Goal: Information Seeking & Learning: Learn about a topic

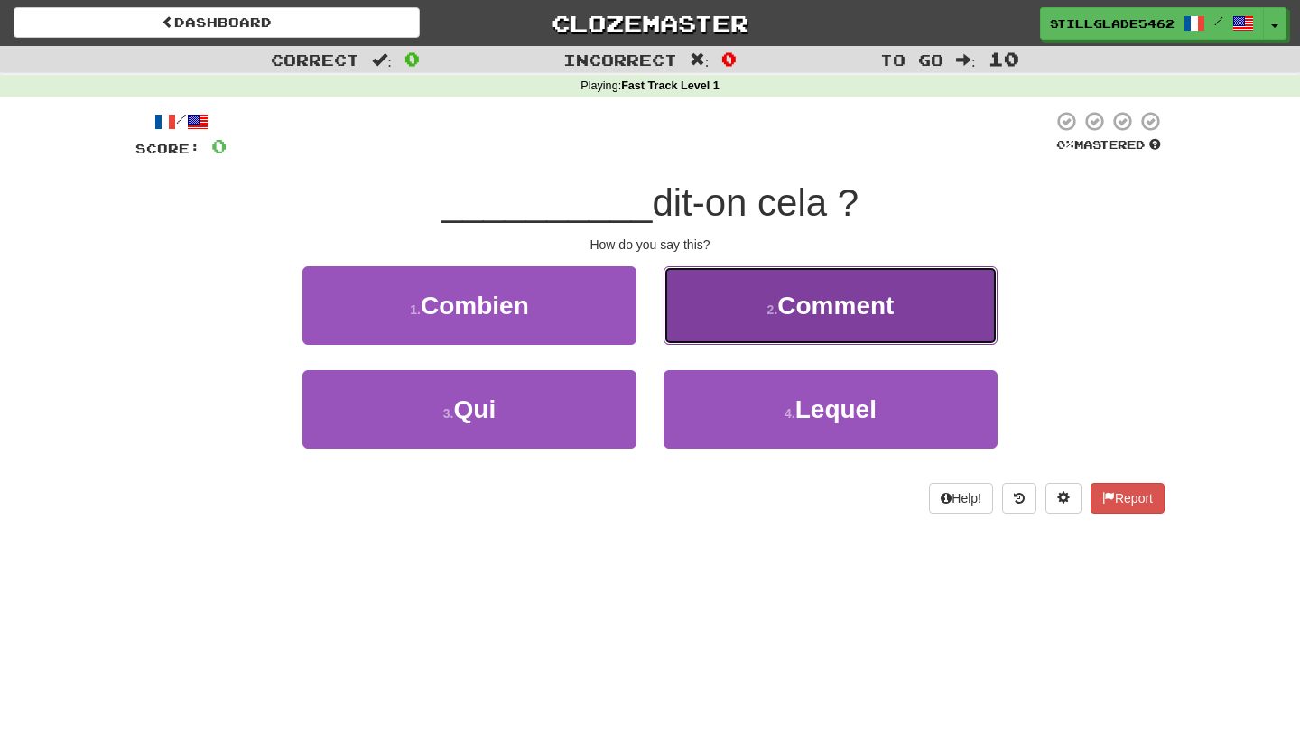
click at [746, 320] on button "2 . Comment" at bounding box center [830, 305] width 334 height 79
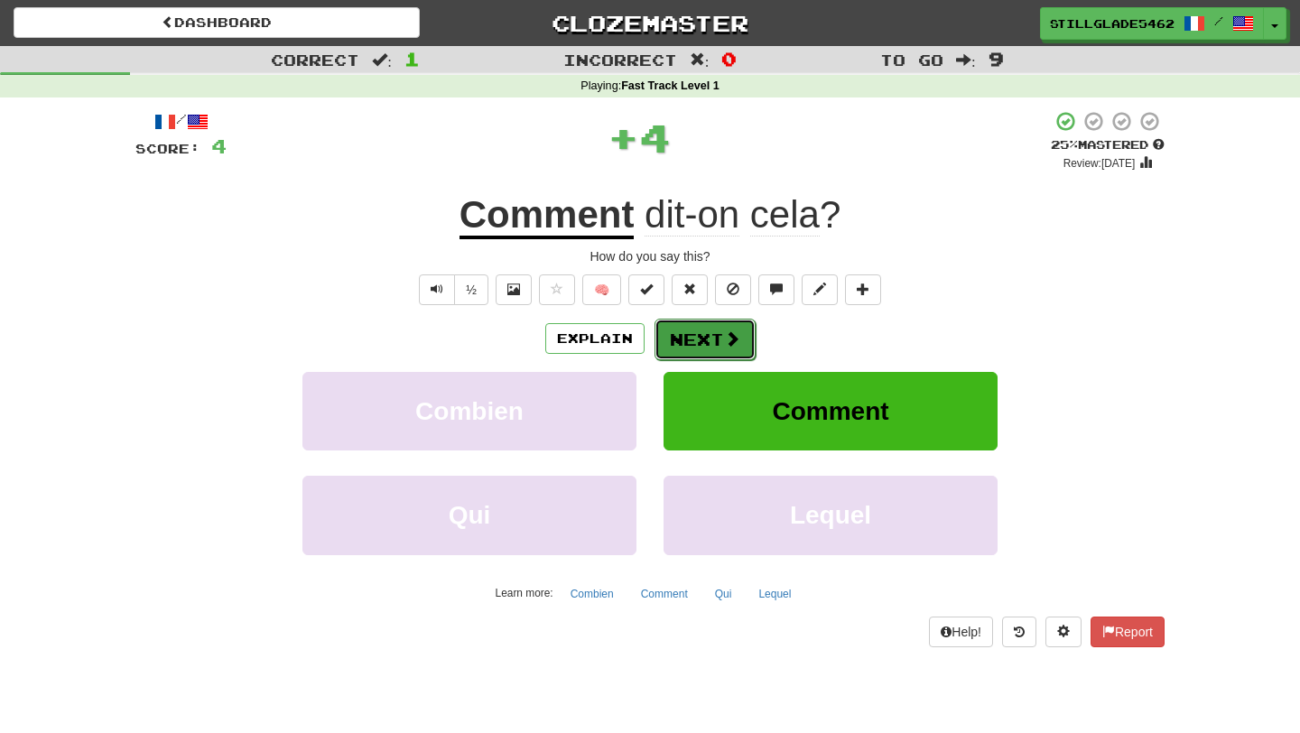
click at [724, 342] on span at bounding box center [732, 338] width 16 height 16
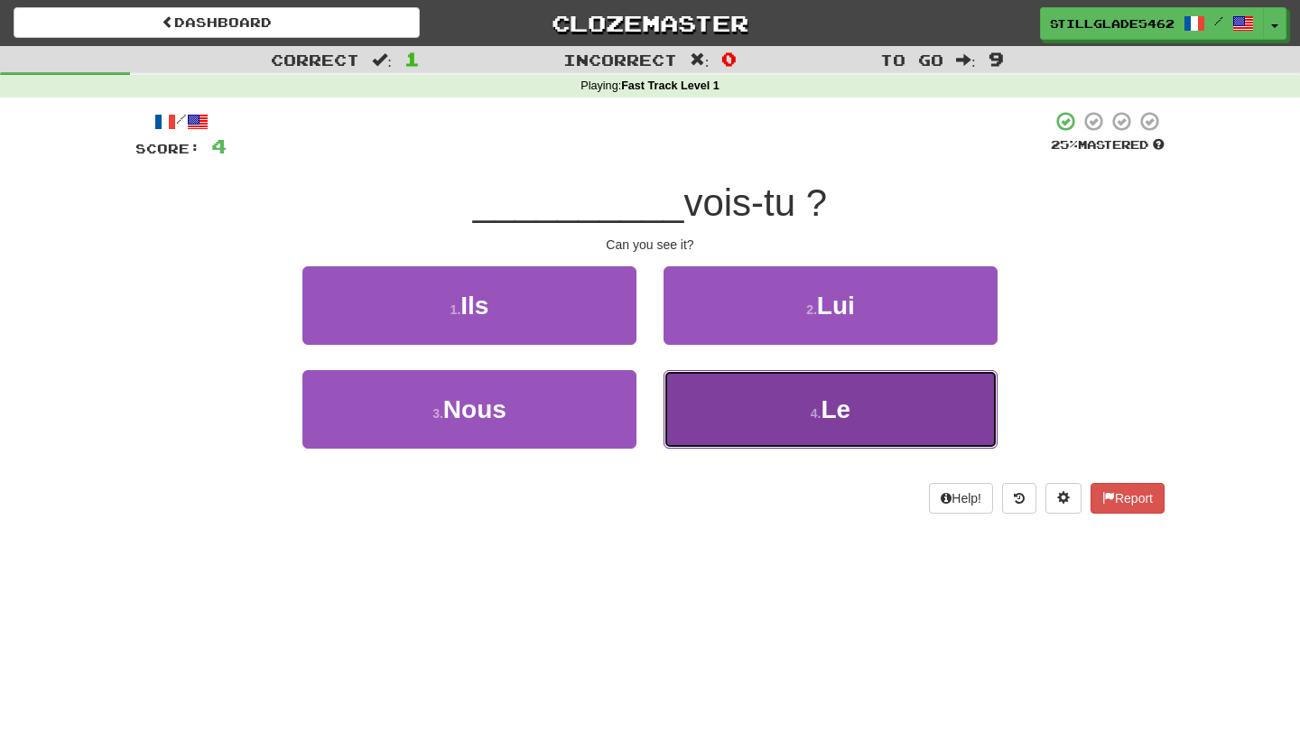
click at [722, 408] on button "4 . Le" at bounding box center [830, 409] width 334 height 79
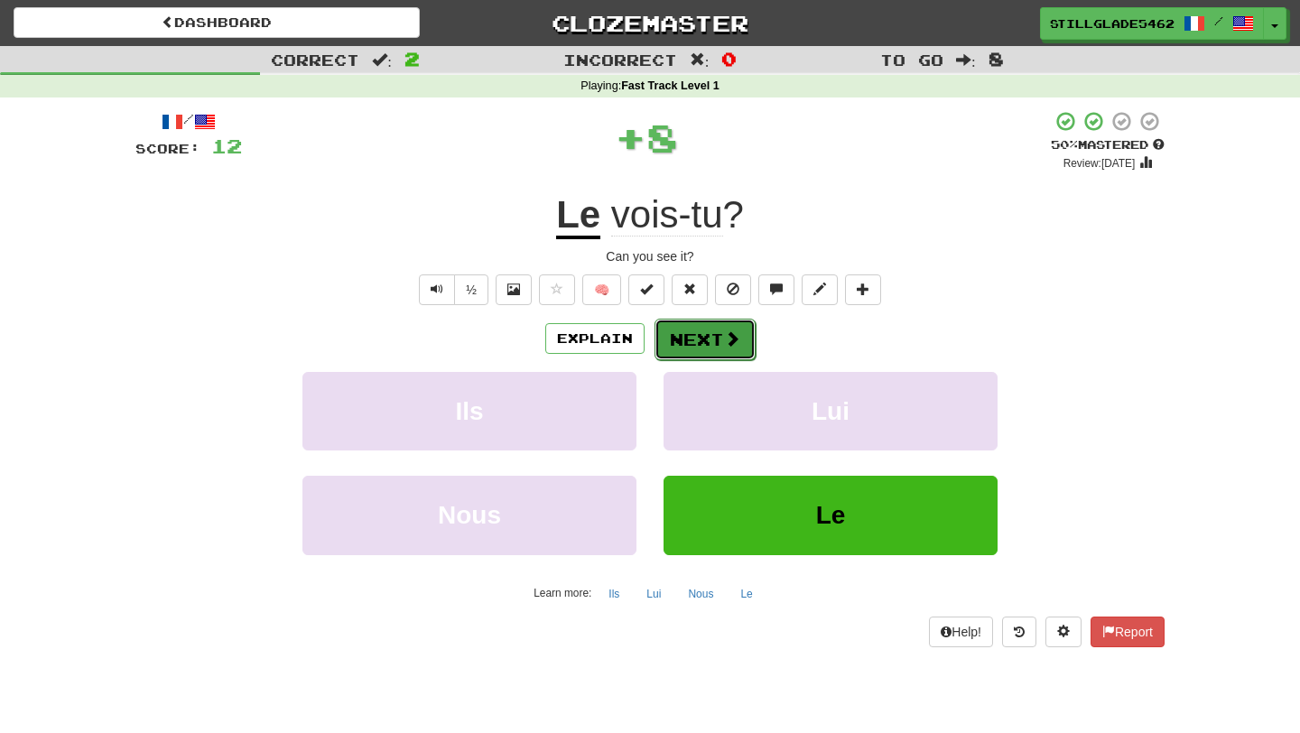
click at [706, 354] on button "Next" at bounding box center [704, 340] width 101 height 42
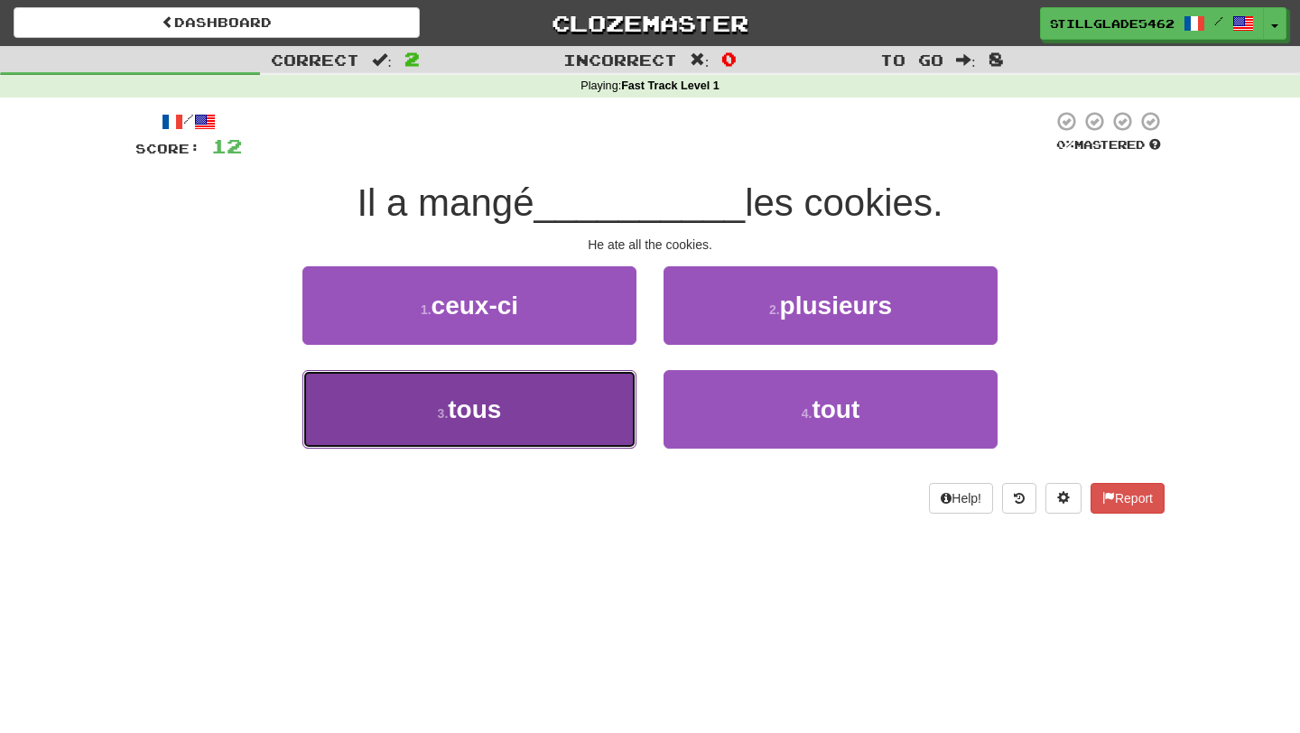
click at [563, 414] on button "3 . tous" at bounding box center [469, 409] width 334 height 79
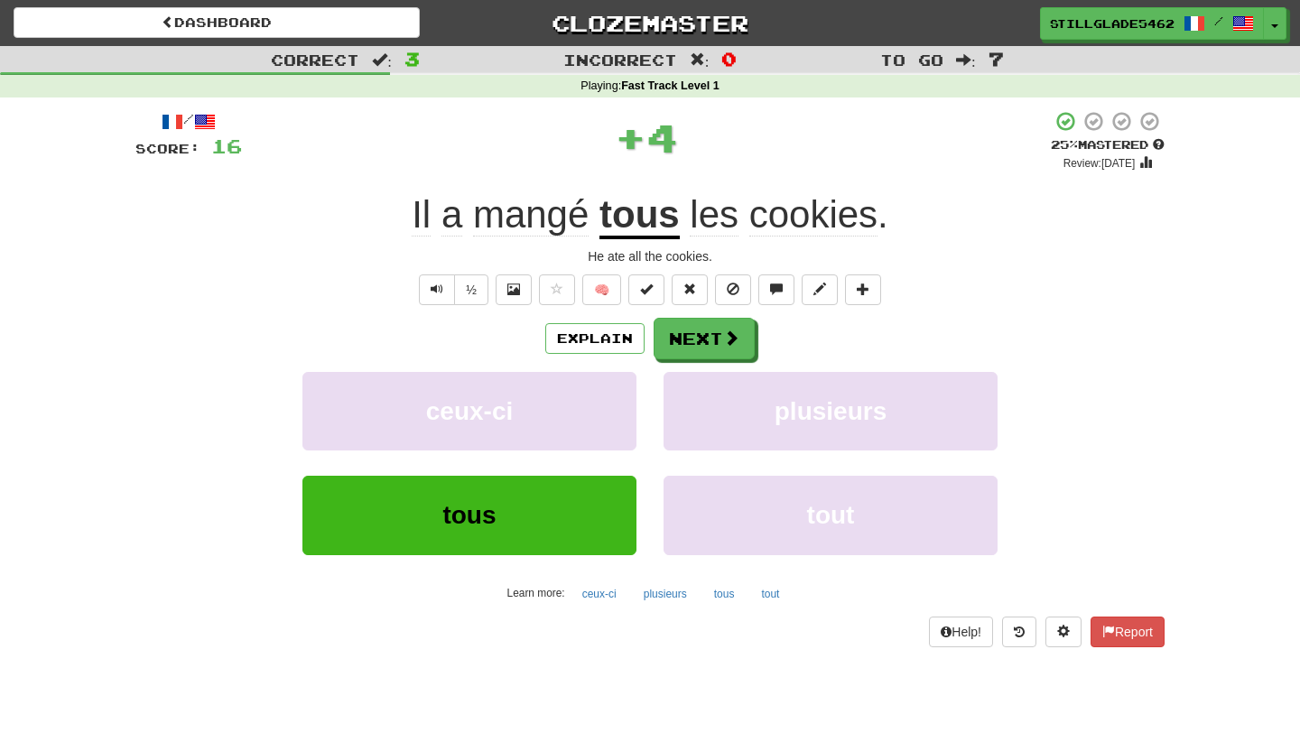
click at [679, 361] on div "Explain Next ceux-ci plusieurs tous tout Learn more: ceux-ci plusieurs tous tout" at bounding box center [649, 463] width 1029 height 290
click at [683, 342] on button "Next" at bounding box center [704, 340] width 101 height 42
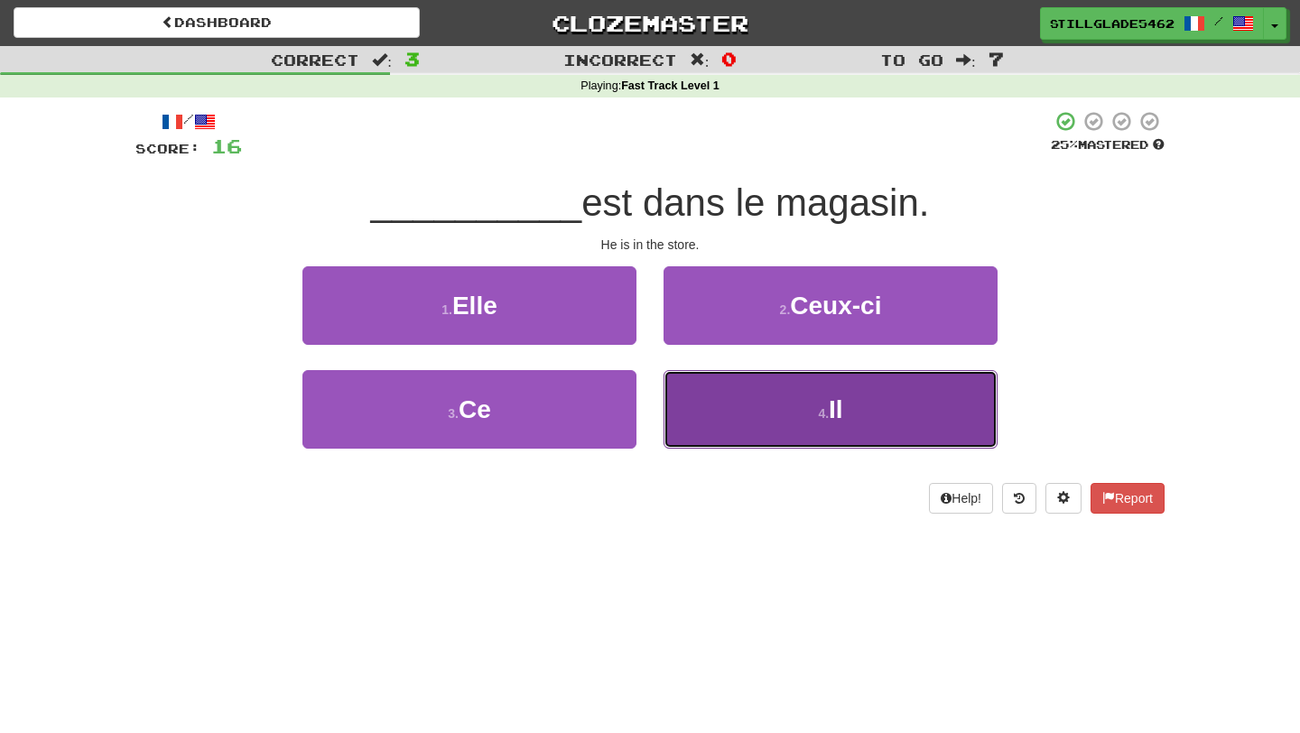
click at [707, 432] on button "4 . Il" at bounding box center [830, 409] width 334 height 79
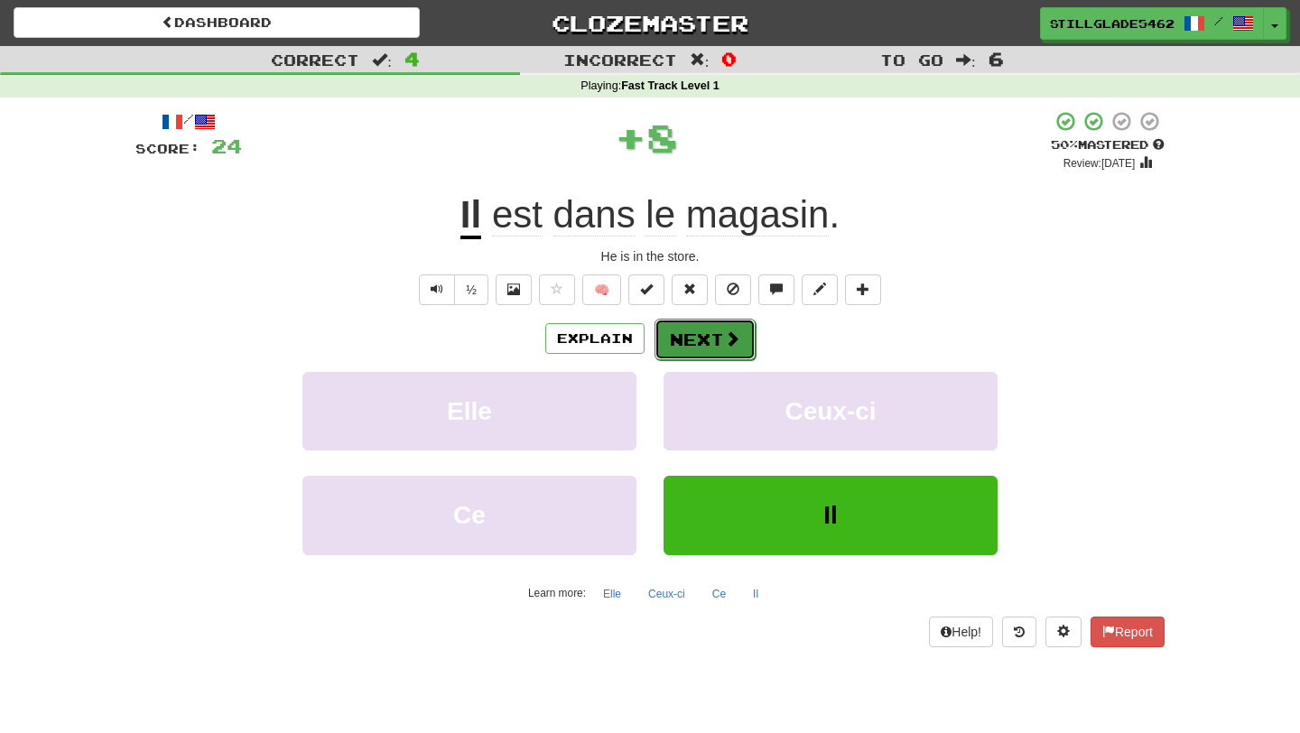
click at [698, 340] on button "Next" at bounding box center [704, 340] width 101 height 42
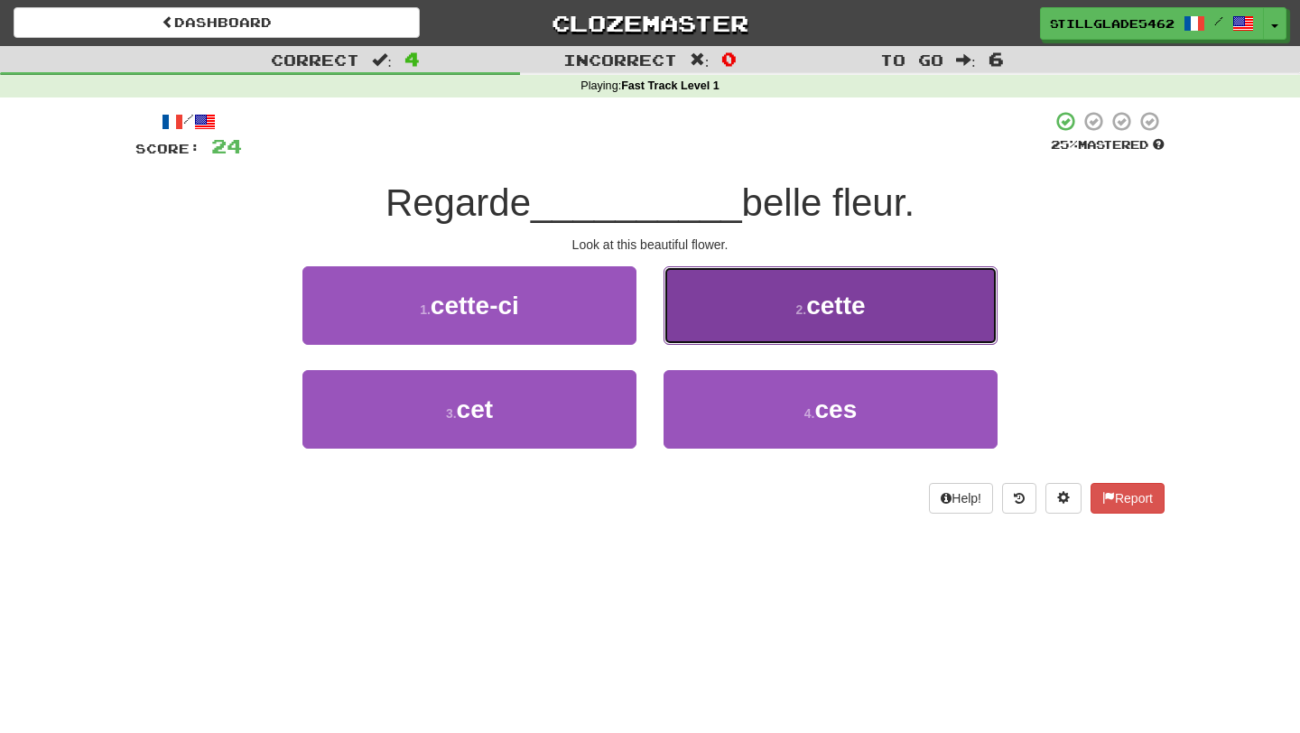
click at [745, 315] on button "2 . cette" at bounding box center [830, 305] width 334 height 79
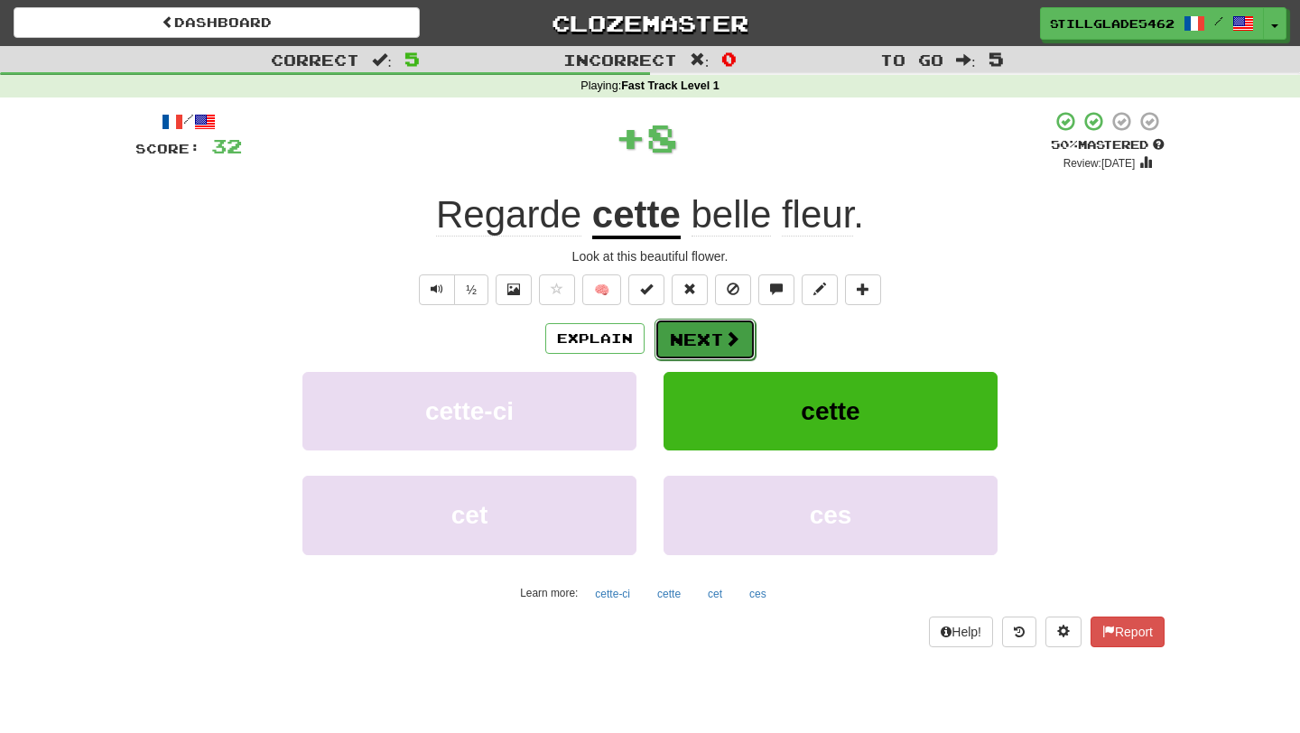
click at [719, 329] on button "Next" at bounding box center [704, 340] width 101 height 42
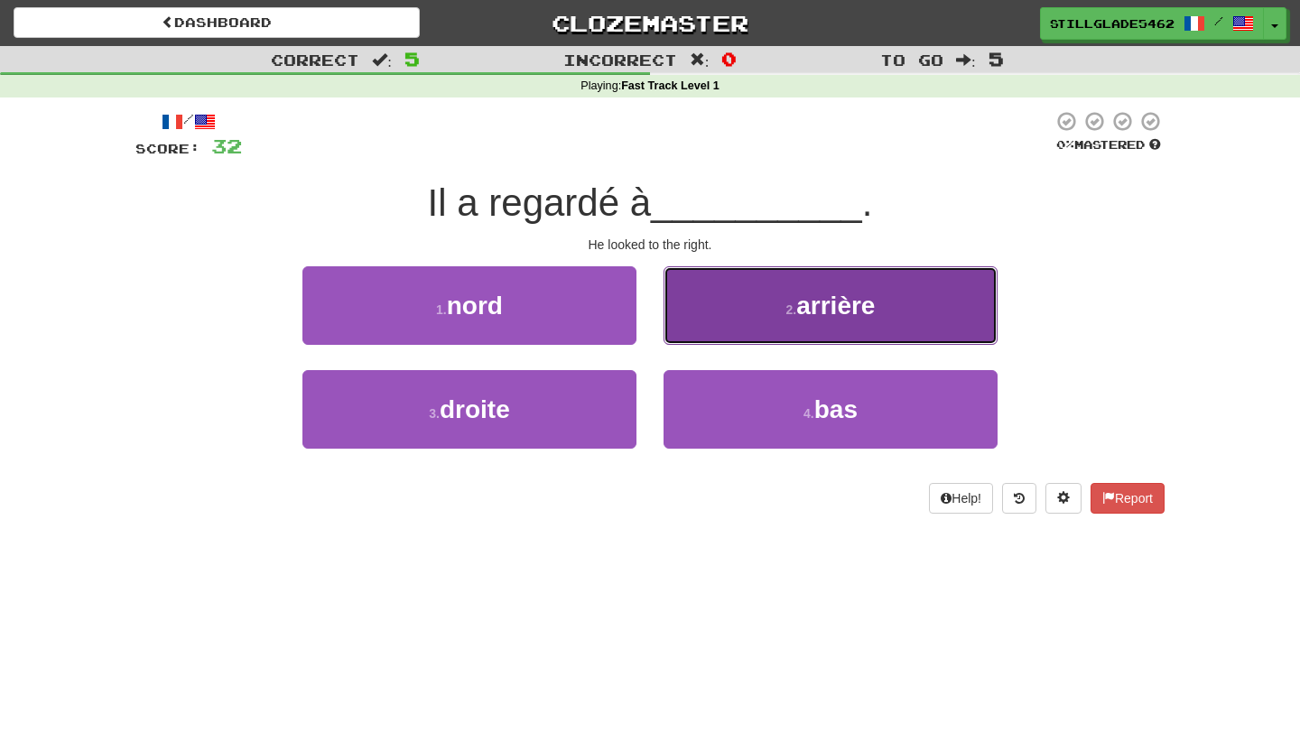
click at [720, 319] on button "2 . arrière" at bounding box center [830, 305] width 334 height 79
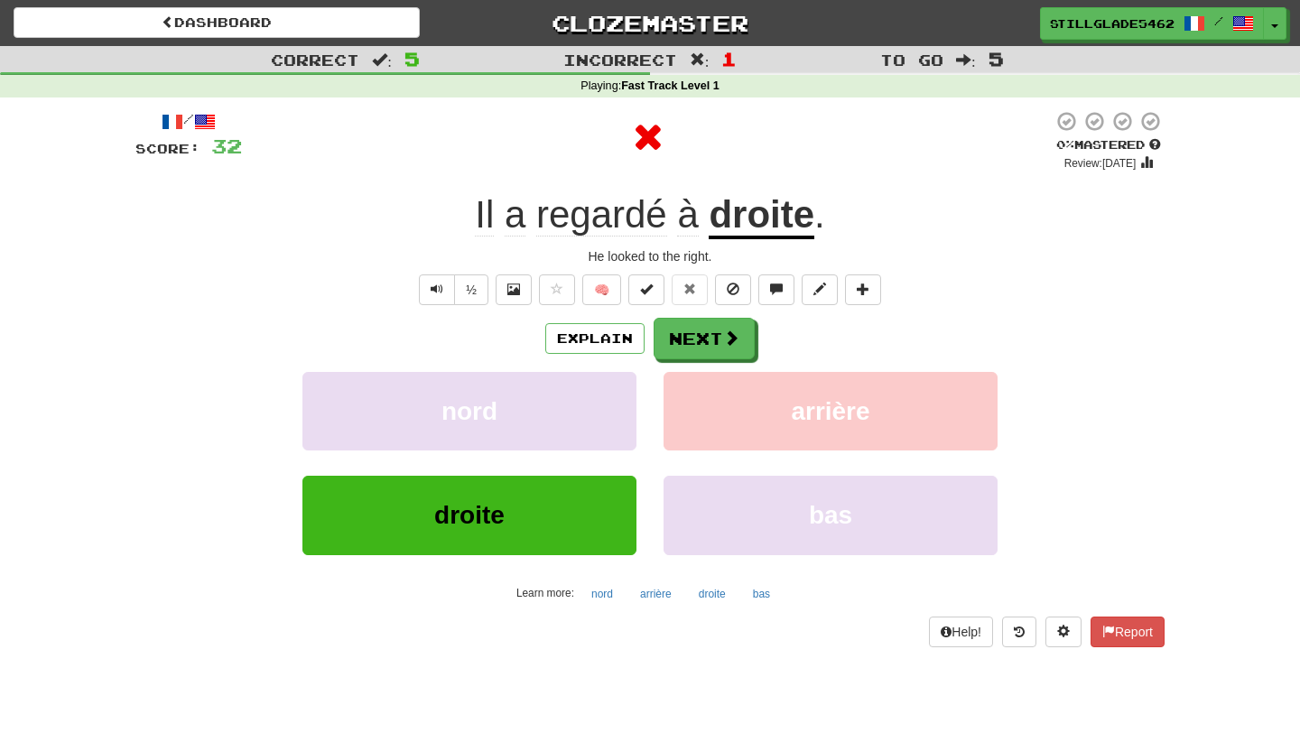
click at [593, 473] on div "nord" at bounding box center [469, 424] width 361 height 104
click at [683, 337] on button "Next" at bounding box center [704, 340] width 101 height 42
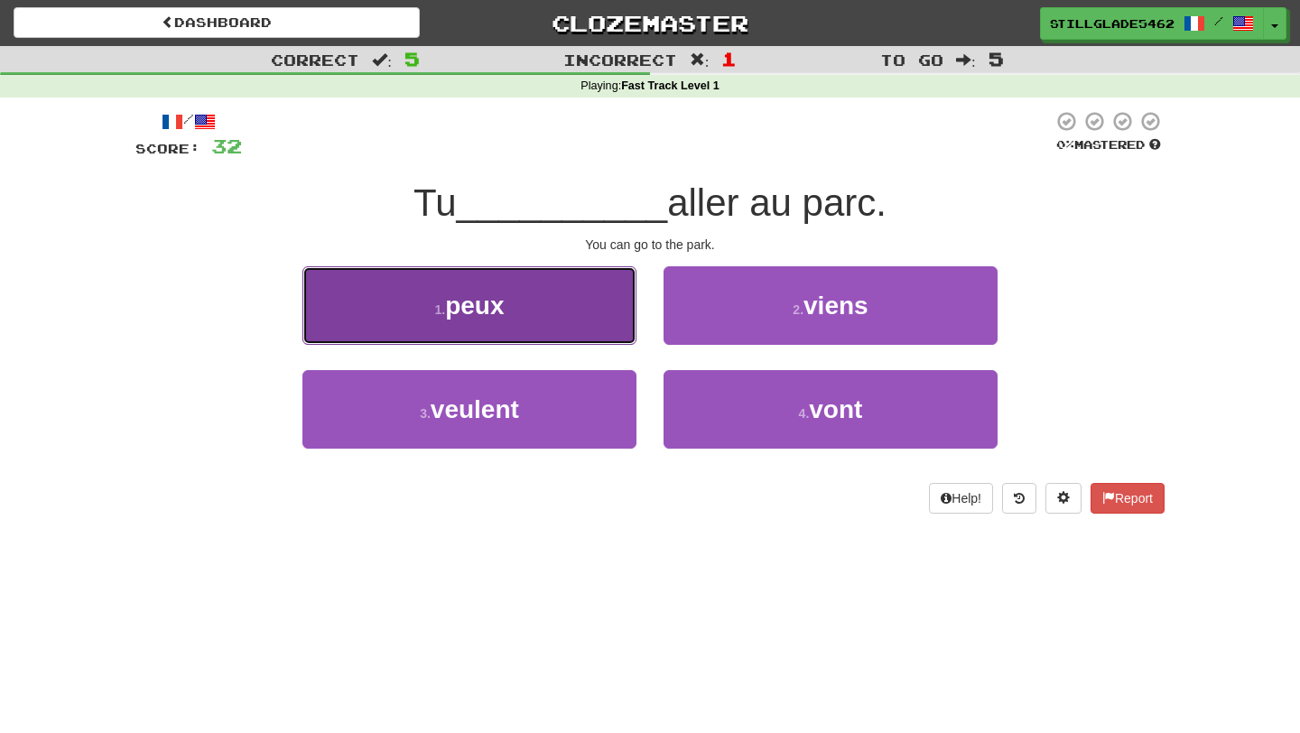
click at [560, 300] on button "1 . peux" at bounding box center [469, 305] width 334 height 79
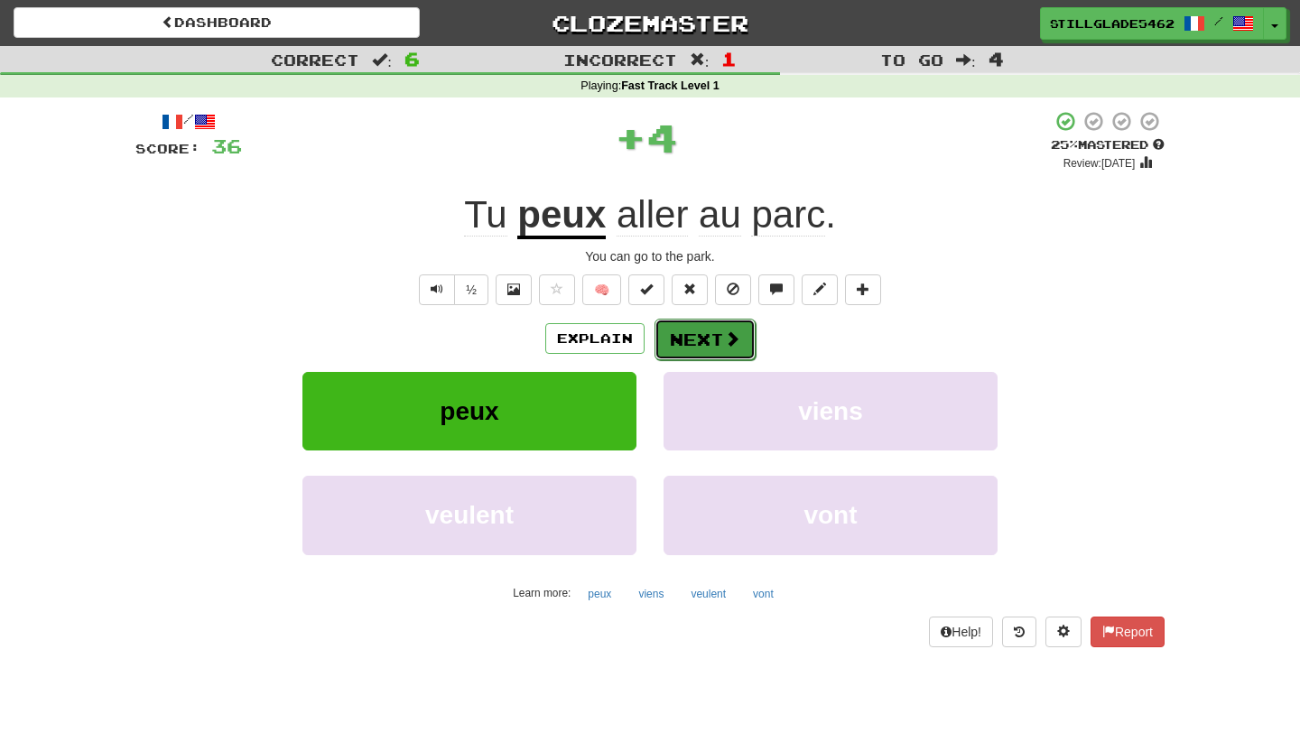
click at [663, 331] on button "Next" at bounding box center [704, 340] width 101 height 42
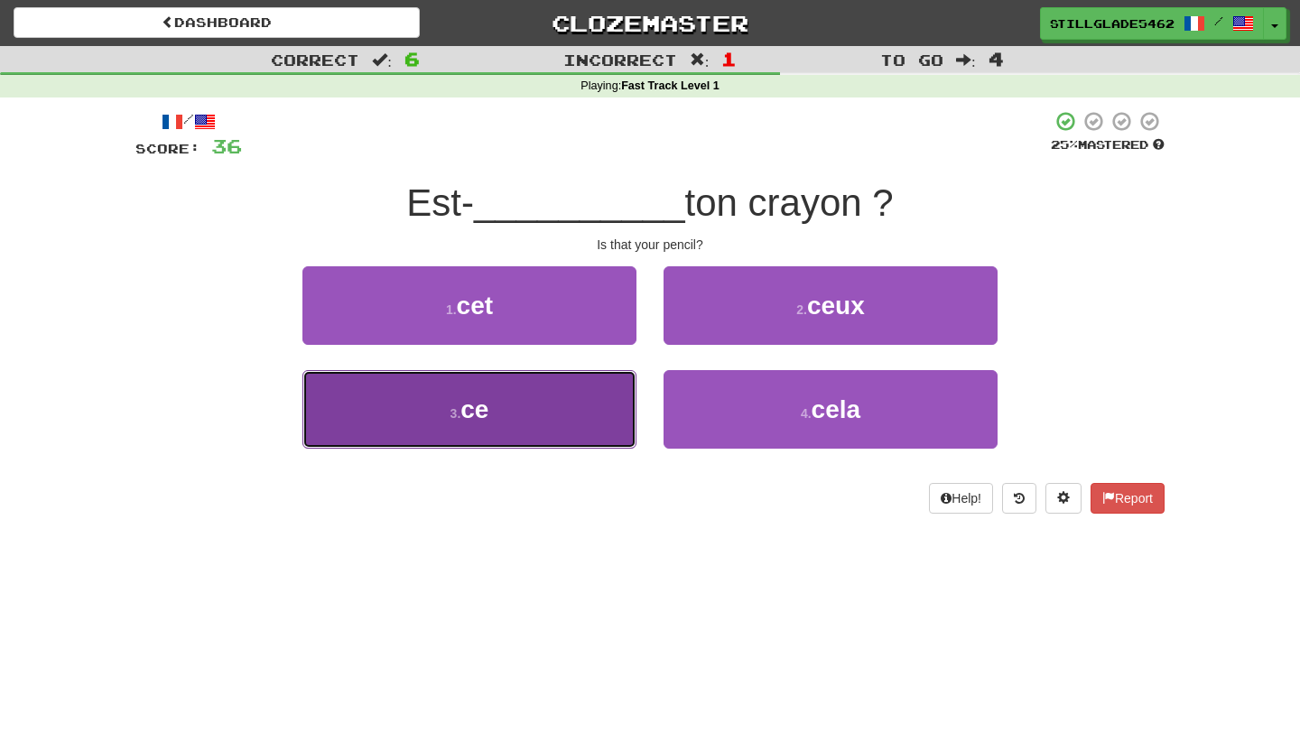
click at [576, 433] on button "3 . ce" at bounding box center [469, 409] width 334 height 79
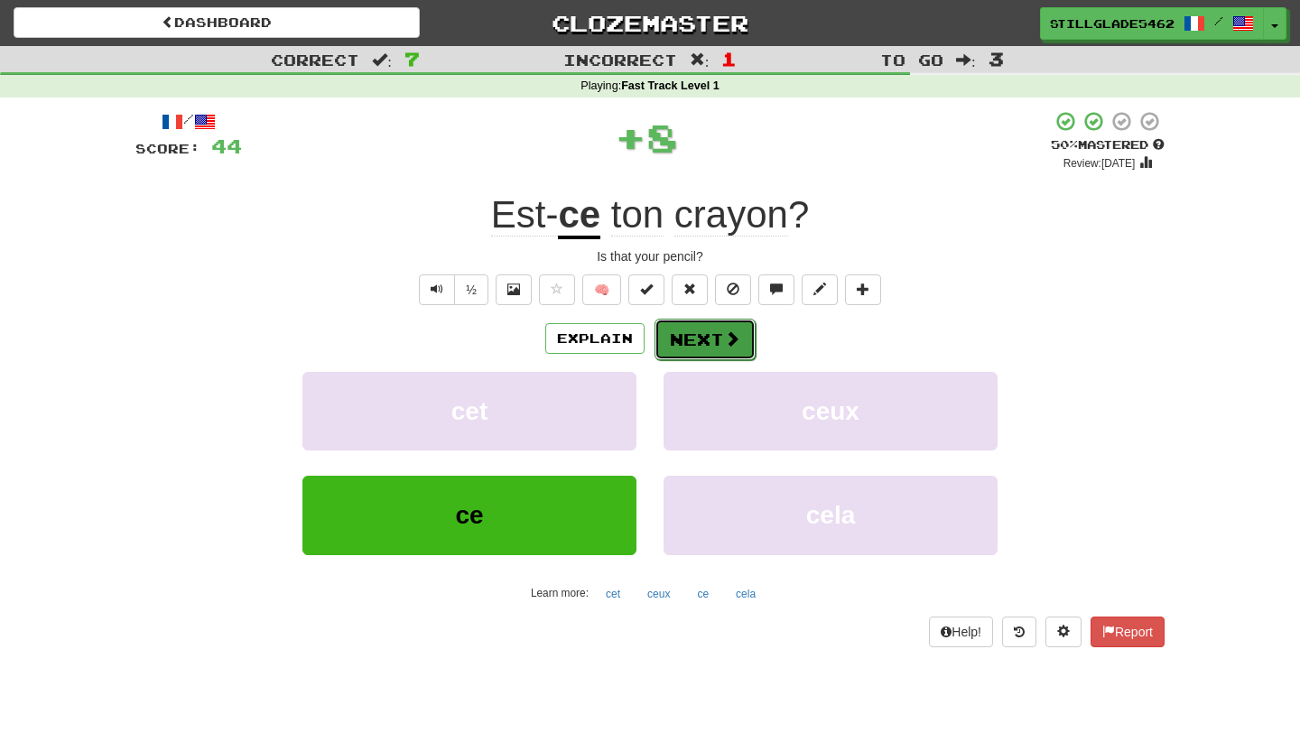
click at [689, 325] on button "Next" at bounding box center [704, 340] width 101 height 42
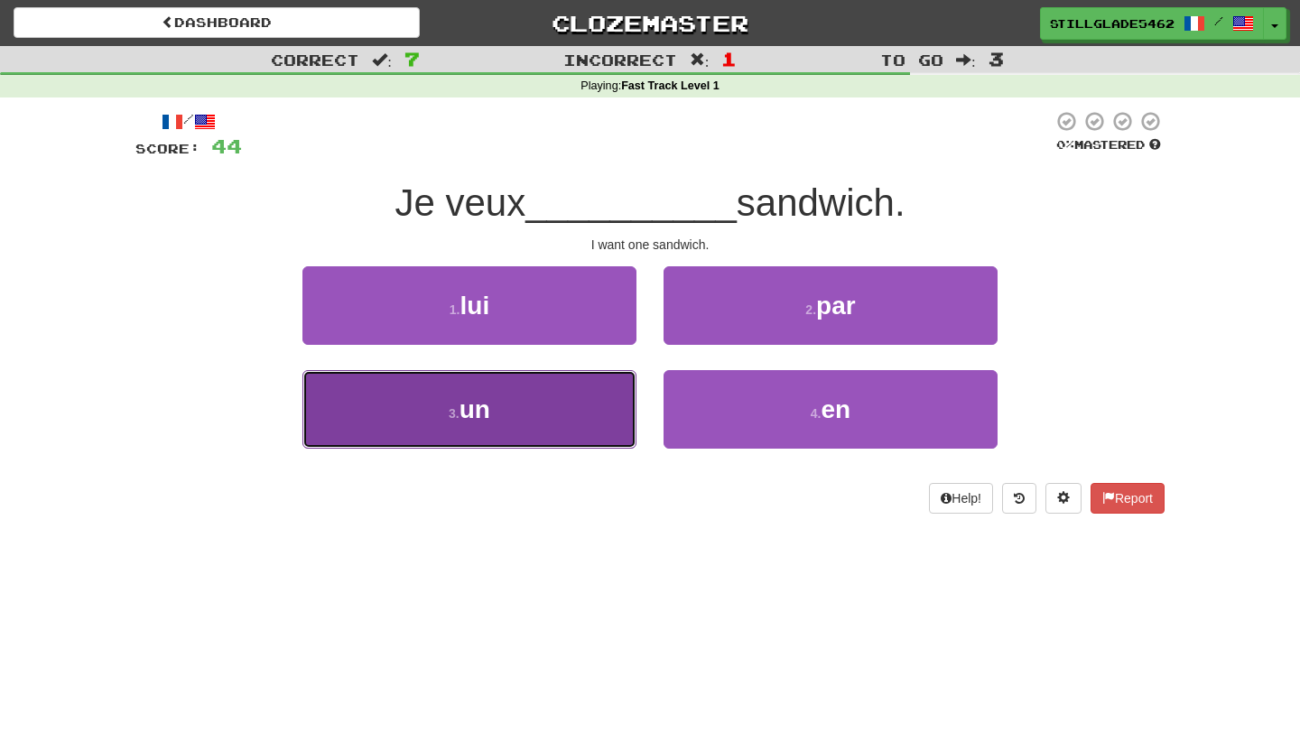
click at [576, 417] on button "3 . un" at bounding box center [469, 409] width 334 height 79
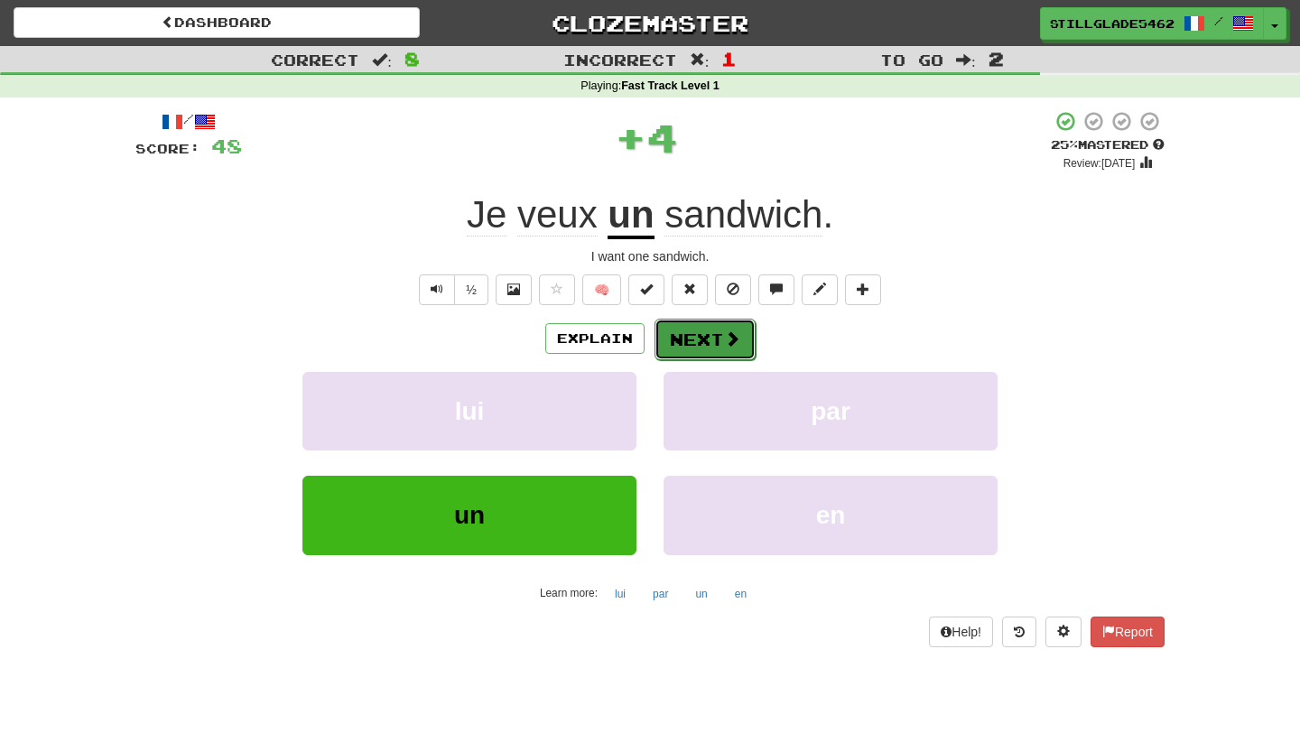
click at [732, 335] on span at bounding box center [732, 338] width 16 height 16
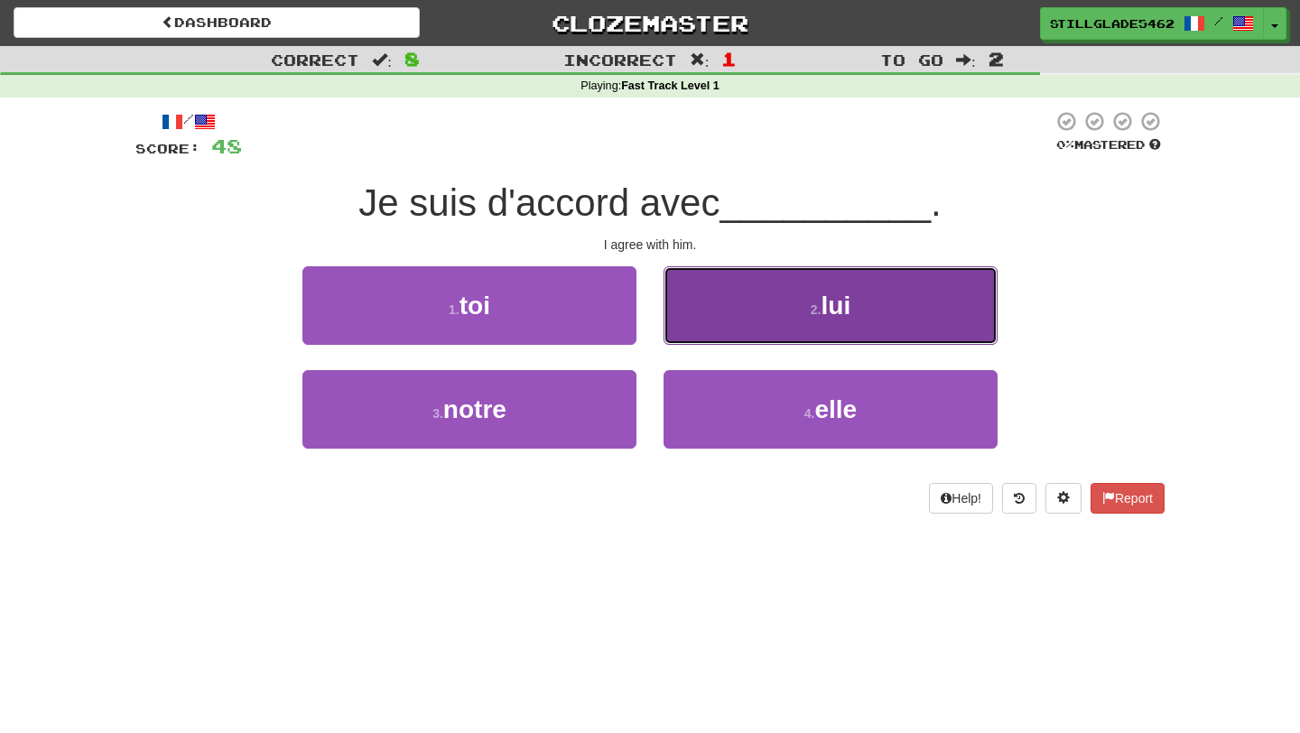
click at [701, 287] on button "2 . lui" at bounding box center [830, 305] width 334 height 79
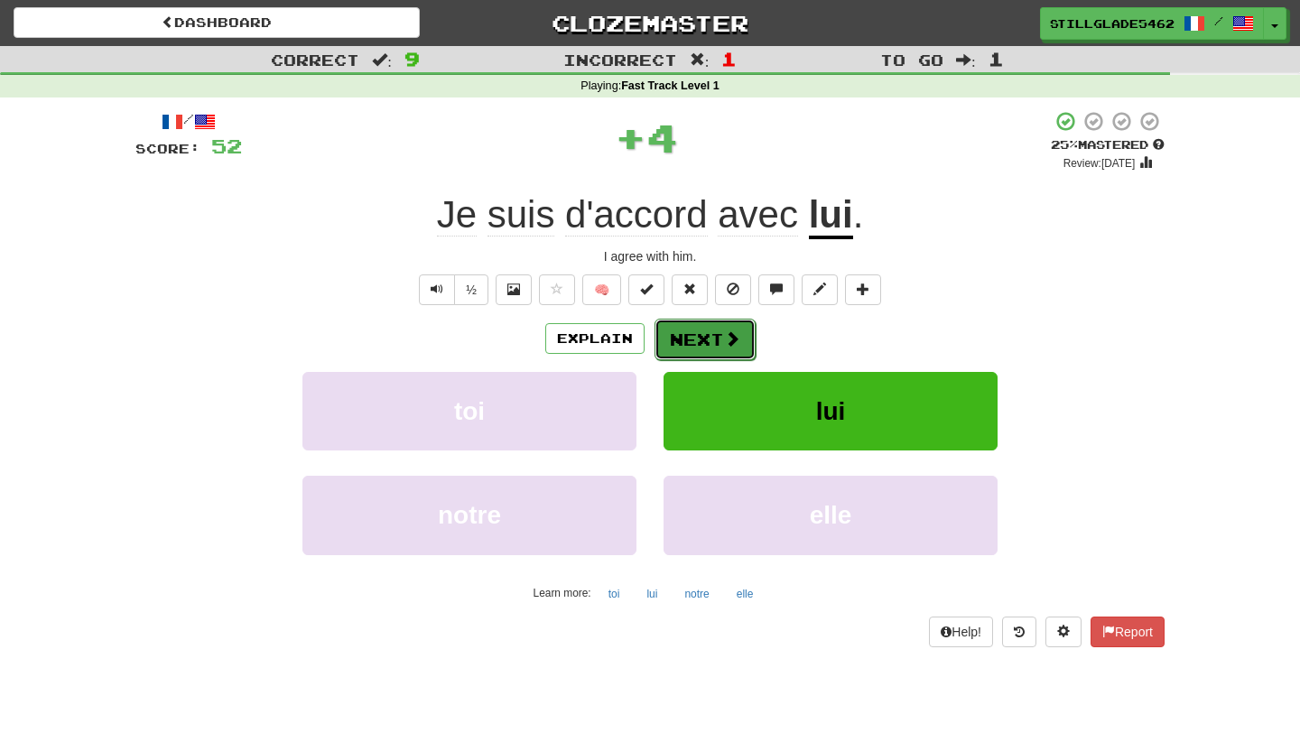
click at [693, 352] on button "Next" at bounding box center [704, 340] width 101 height 42
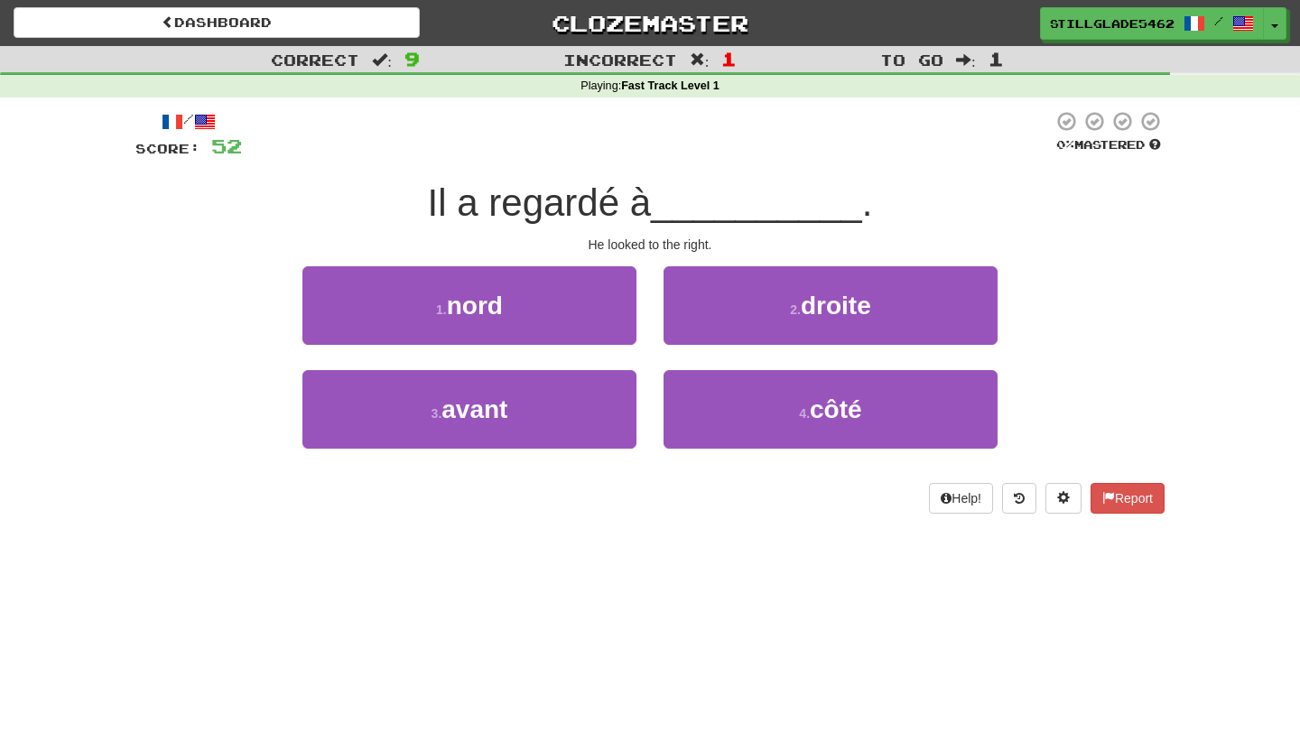
click at [693, 352] on div "2 . droite" at bounding box center [830, 318] width 361 height 104
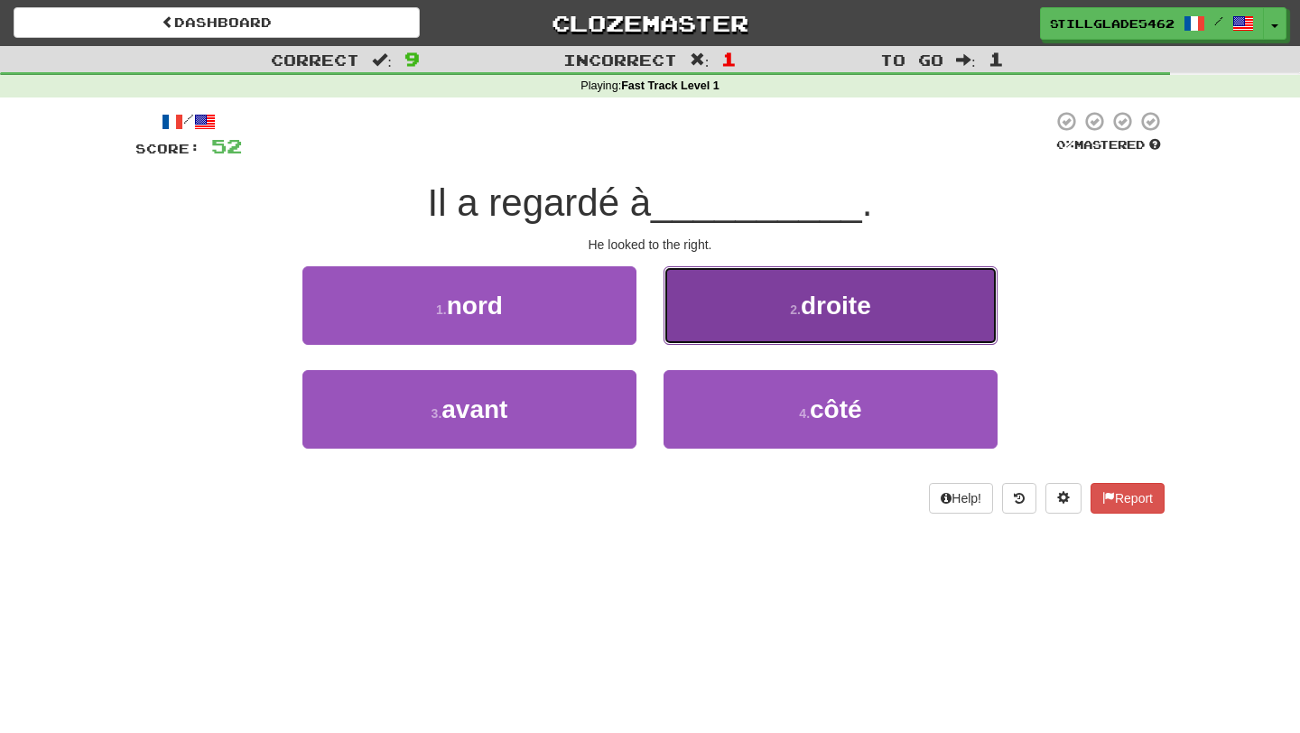
click at [727, 299] on button "2 . droite" at bounding box center [830, 305] width 334 height 79
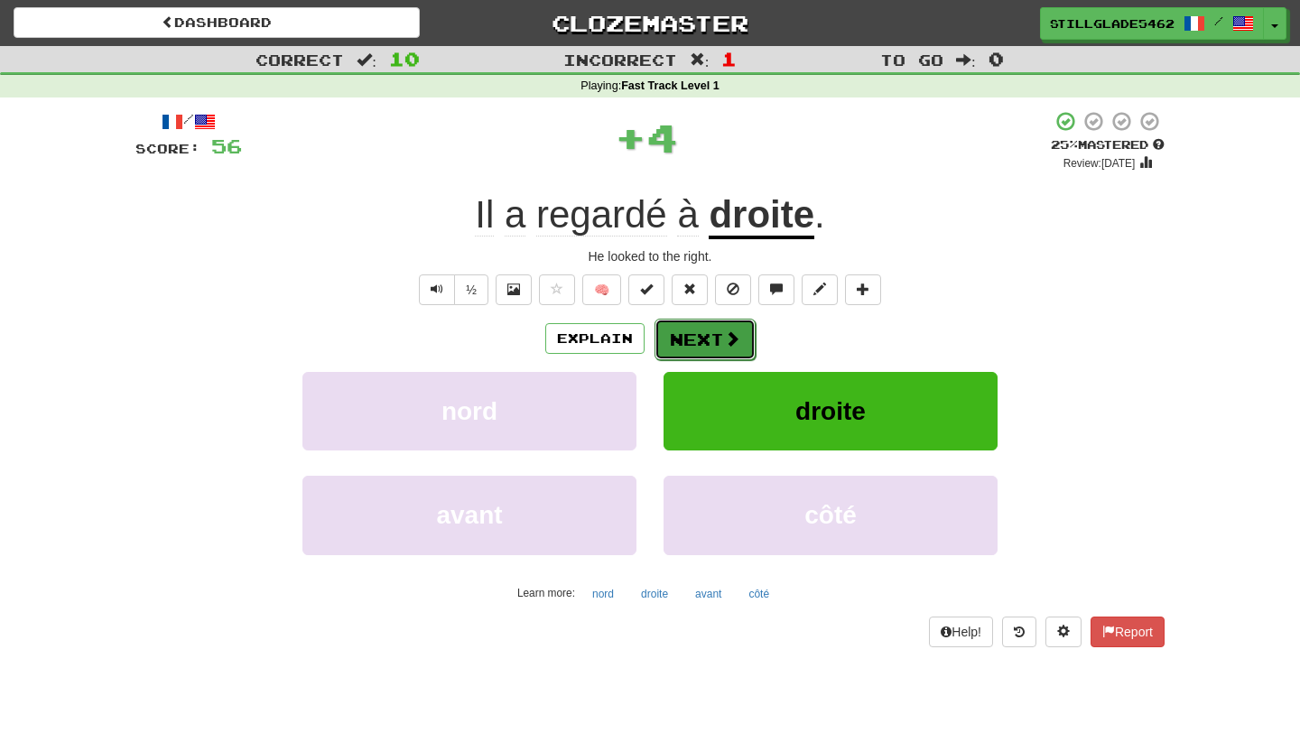
click at [715, 329] on button "Next" at bounding box center [704, 340] width 101 height 42
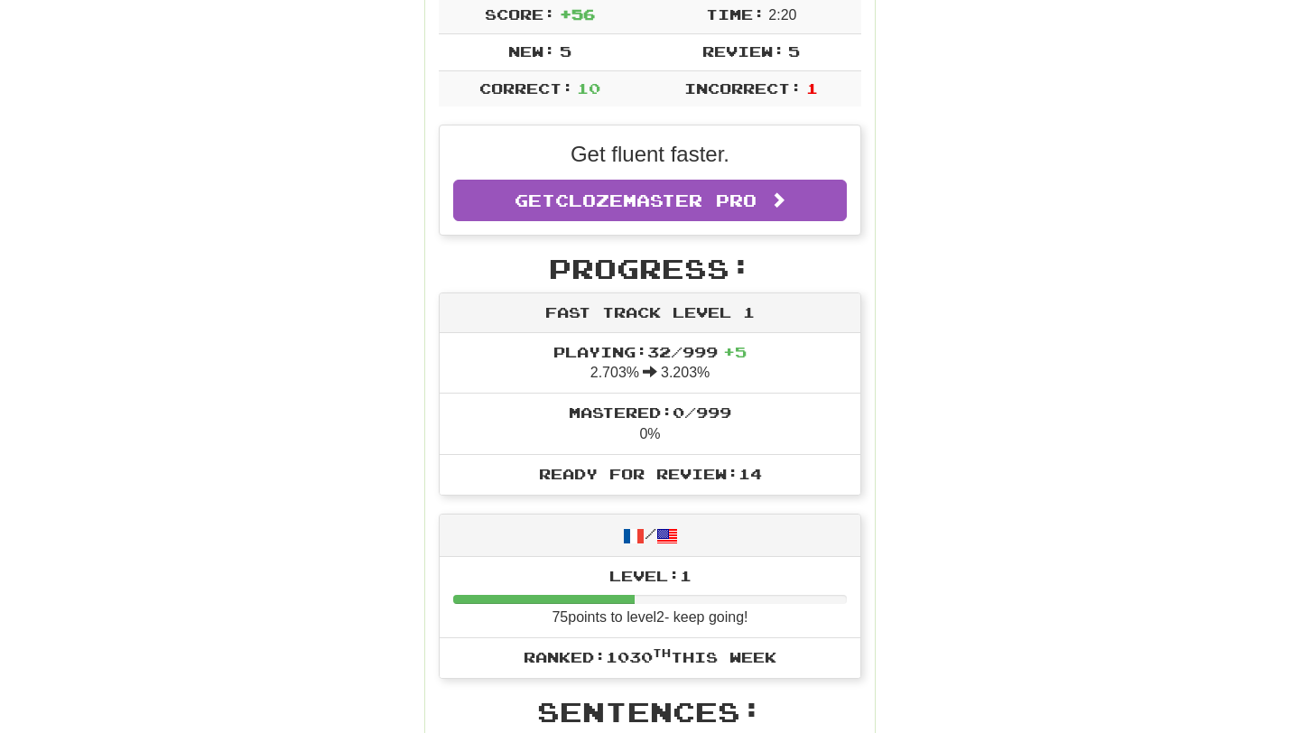
scroll to position [315, 0]
